Goal: Check status

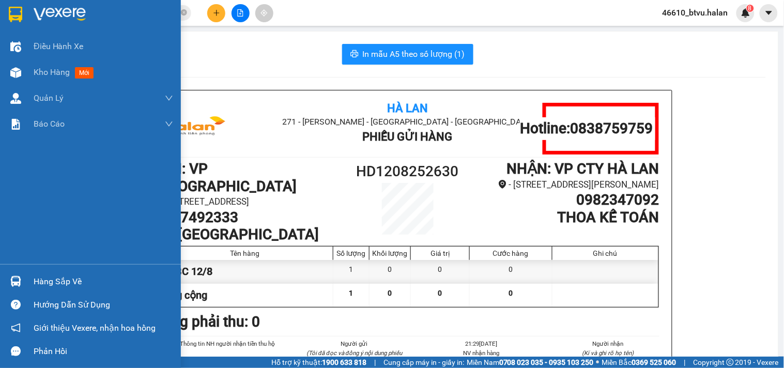
click at [35, 276] on div "Hàng sắp về" at bounding box center [104, 282] width 140 height 16
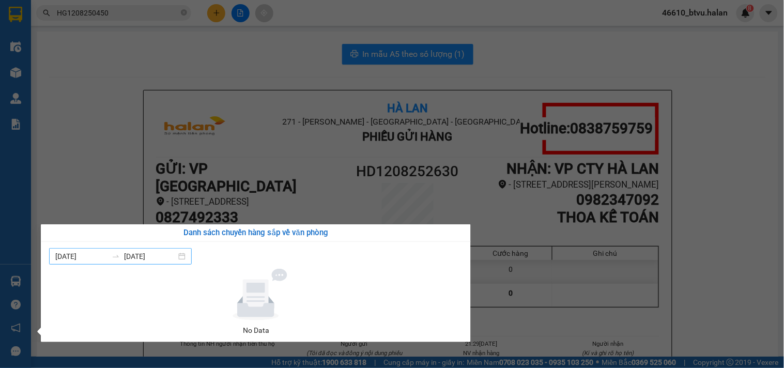
click at [153, 259] on input "[DATE]" at bounding box center [150, 256] width 52 height 11
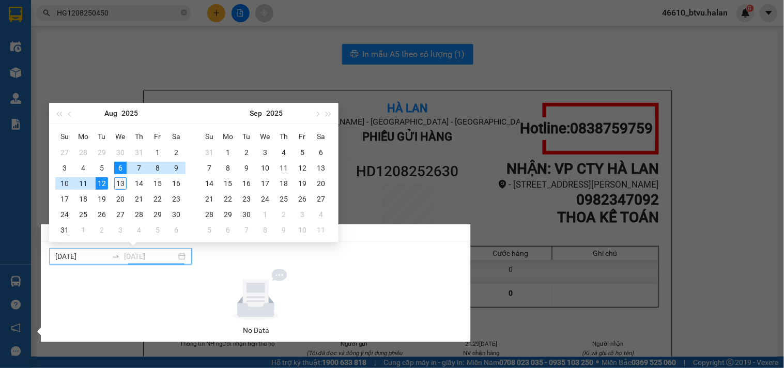
type input "[DATE]"
click at [119, 183] on div "13" at bounding box center [120, 183] width 12 height 12
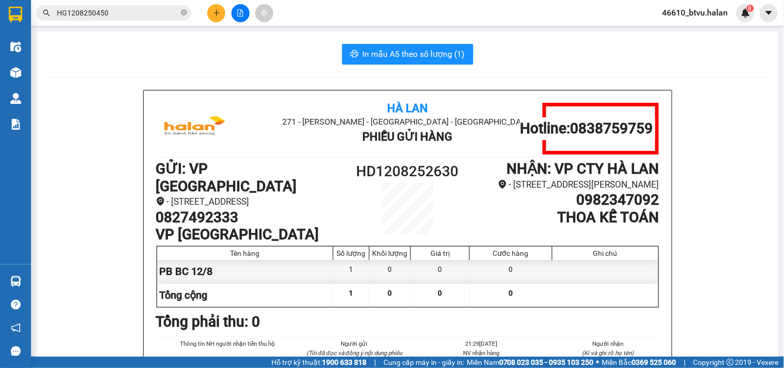
click at [120, 183] on section "Kết quả tìm kiếm ( 1 ) Bộ lọc Mã ĐH Trạng thái Món hàng Thu hộ Tổng cước Chưa c…" at bounding box center [392, 184] width 784 height 368
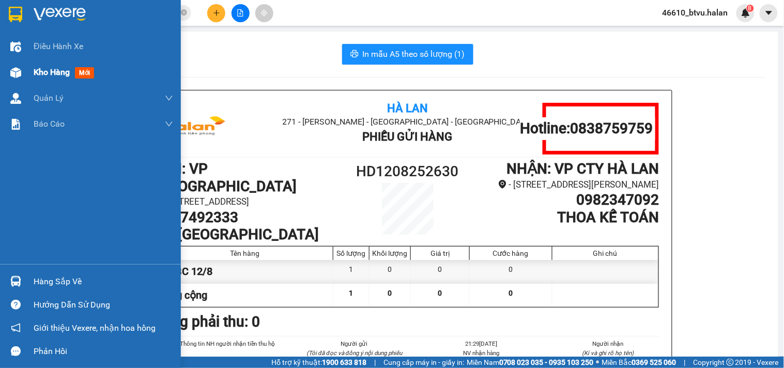
click at [20, 75] on img at bounding box center [15, 72] width 11 height 11
